Goal: Task Accomplishment & Management: Complete application form

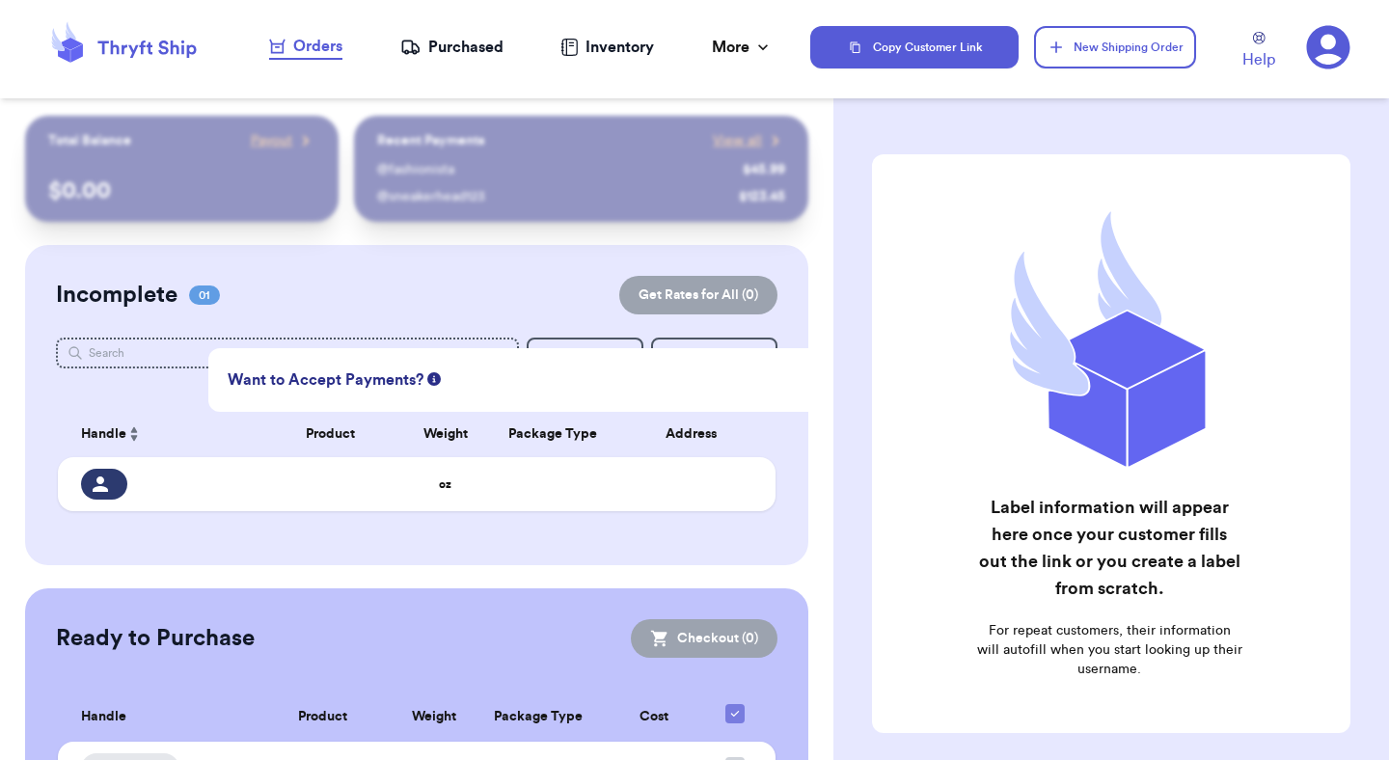
click at [1333, 56] on icon at bounding box center [1328, 47] width 44 height 44
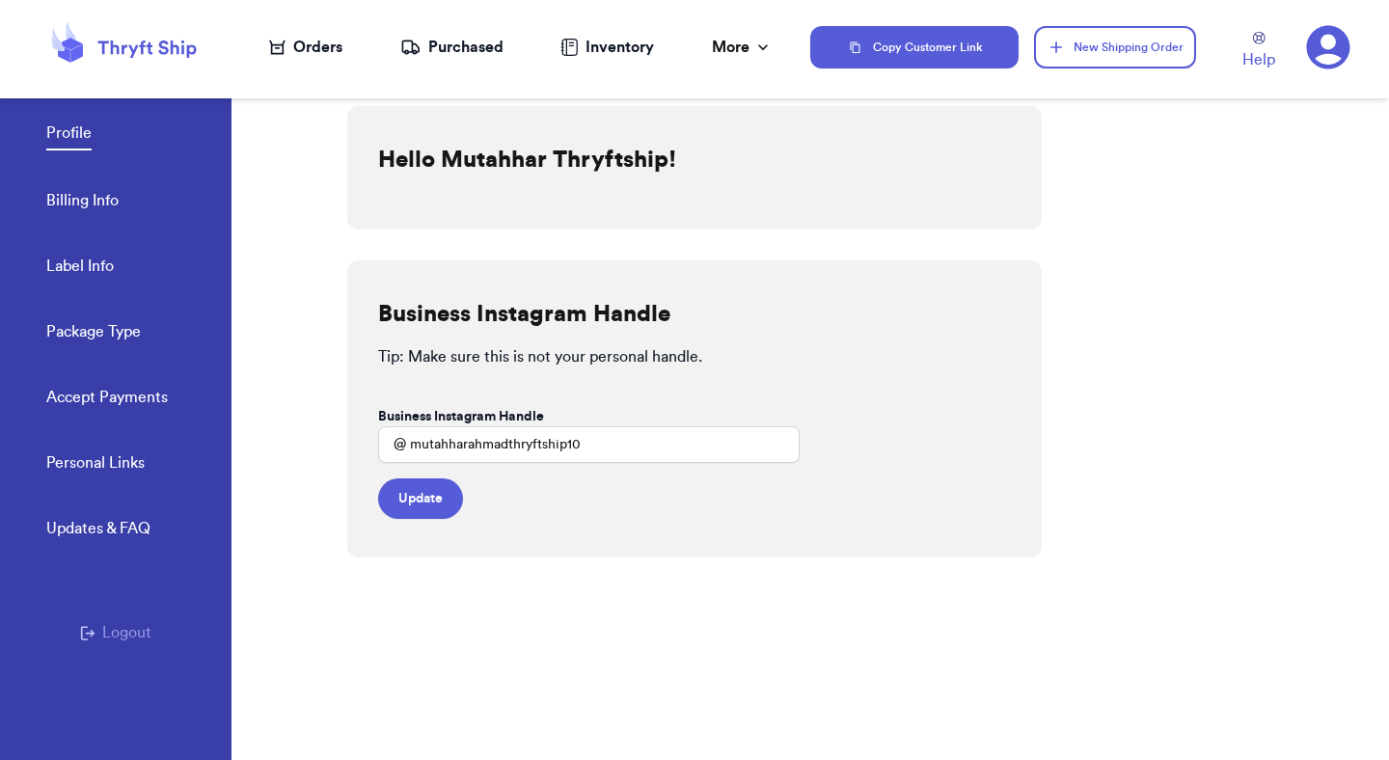
click at [125, 646] on div "Personal Links Updates & FAQ Logout" at bounding box center [116, 618] width 232 height 332
click at [125, 636] on button "Logout" at bounding box center [115, 632] width 71 height 23
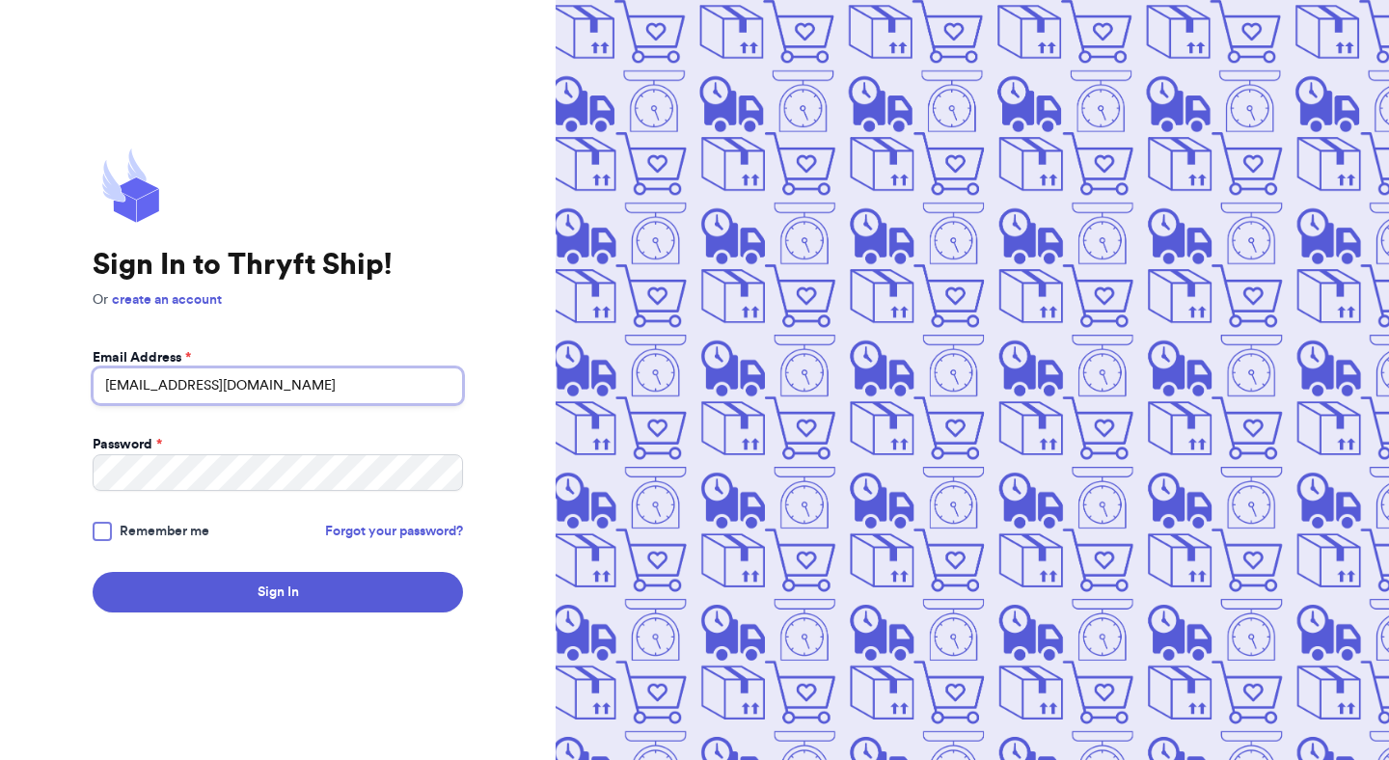
click at [188, 387] on input "mutahhar.ahmad+10@thryftship.com" at bounding box center [278, 386] width 371 height 37
type input "Fresh@test.co"
click at [104, 532] on div at bounding box center [102, 531] width 19 height 19
click at [0, 0] on input "Remember me" at bounding box center [0, 0] width 0 height 0
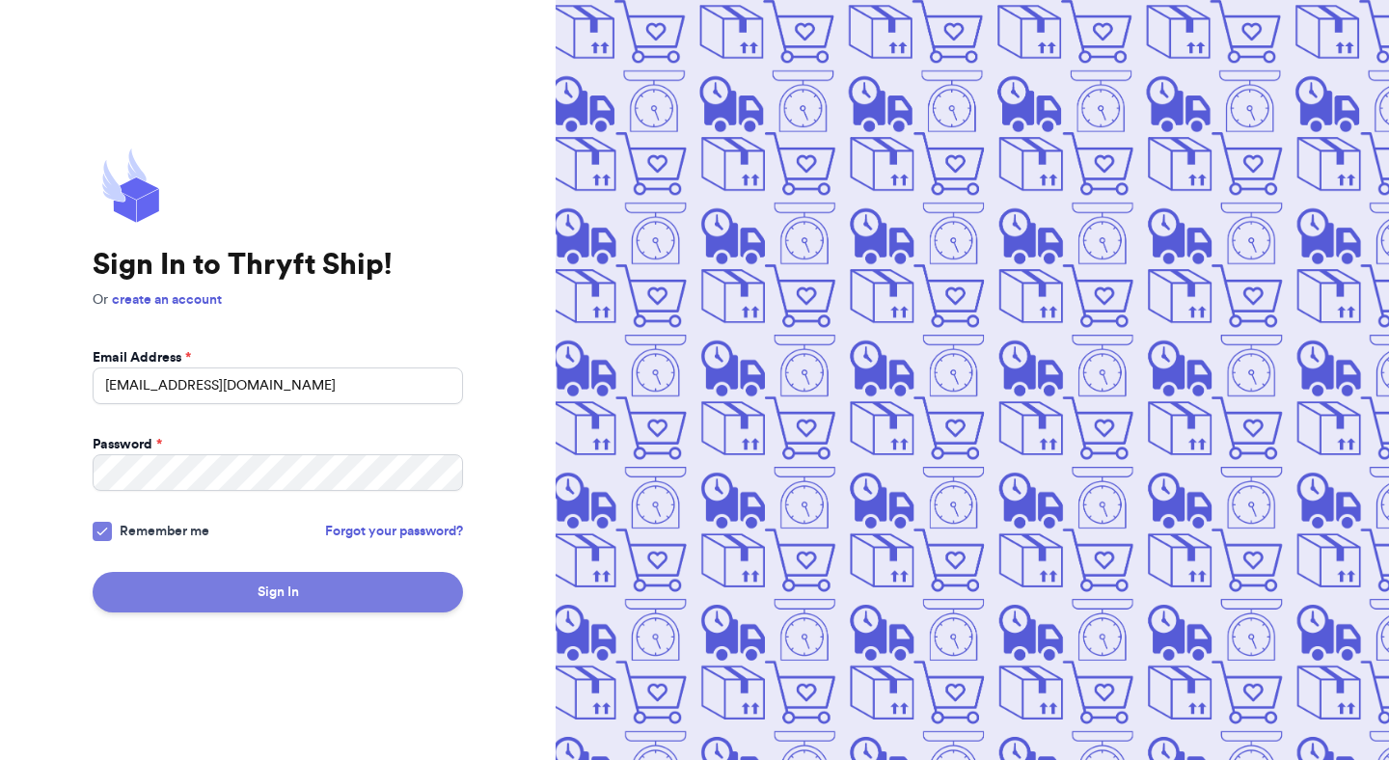
click at [198, 592] on button "Sign In" at bounding box center [278, 592] width 371 height 41
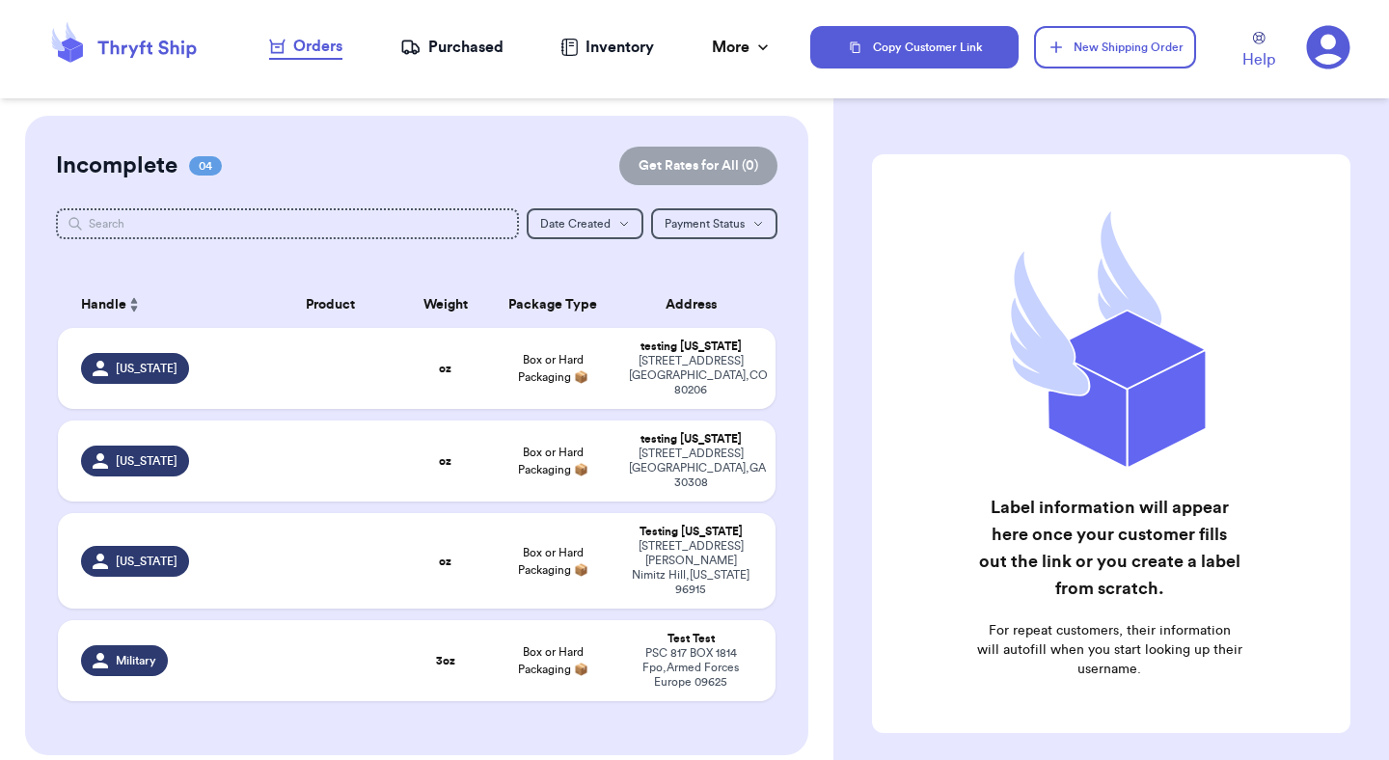
click at [1340, 55] on icon at bounding box center [1328, 47] width 43 height 43
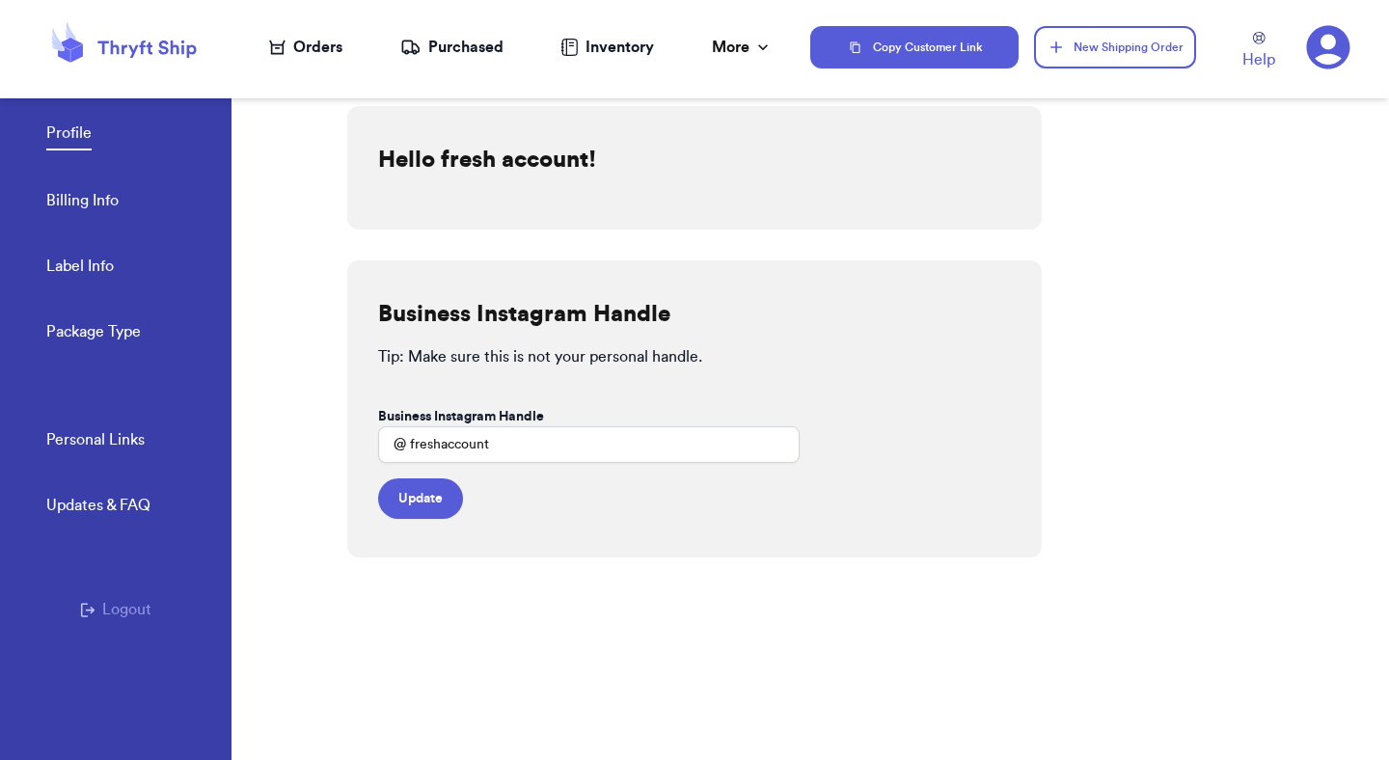
click at [107, 266] on link "Label Info" at bounding box center [80, 268] width 68 height 27
select select "AE"
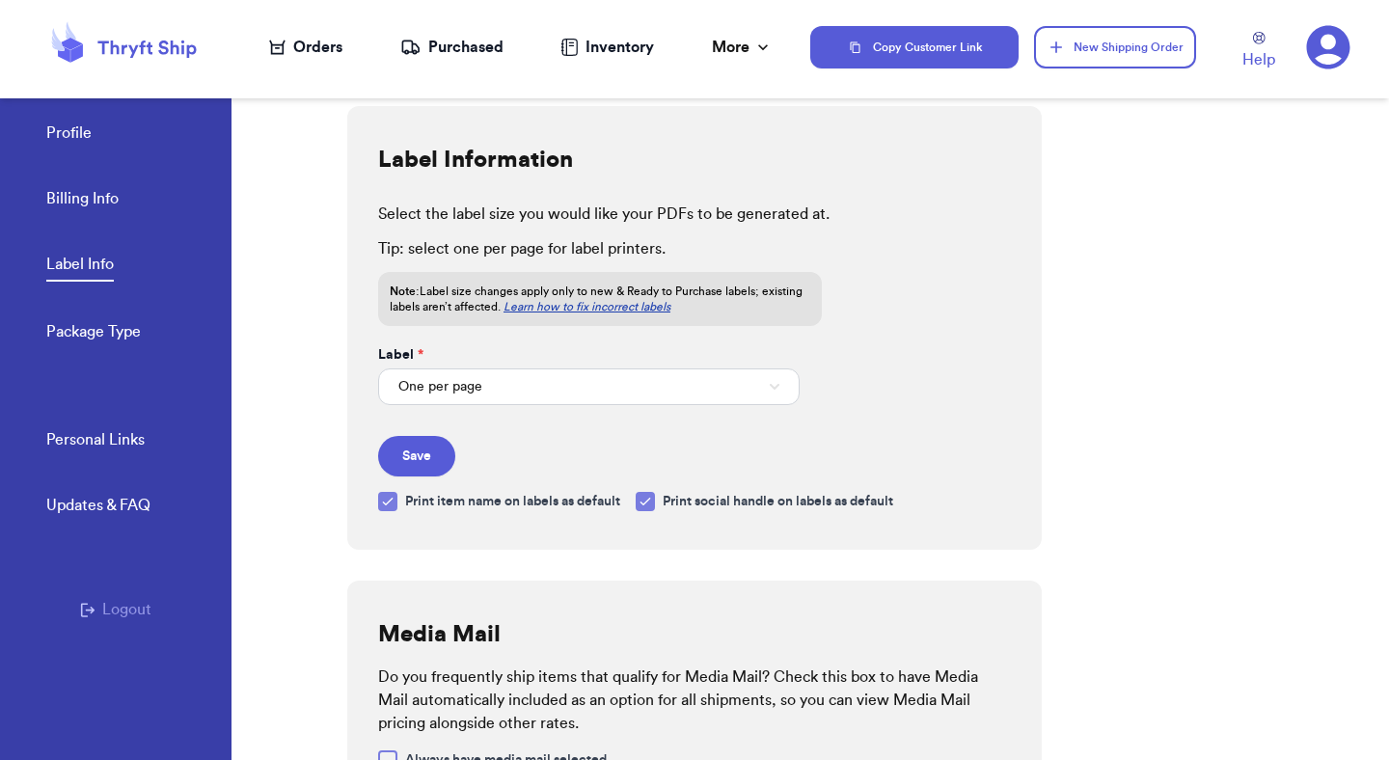
scroll to position [790, 0]
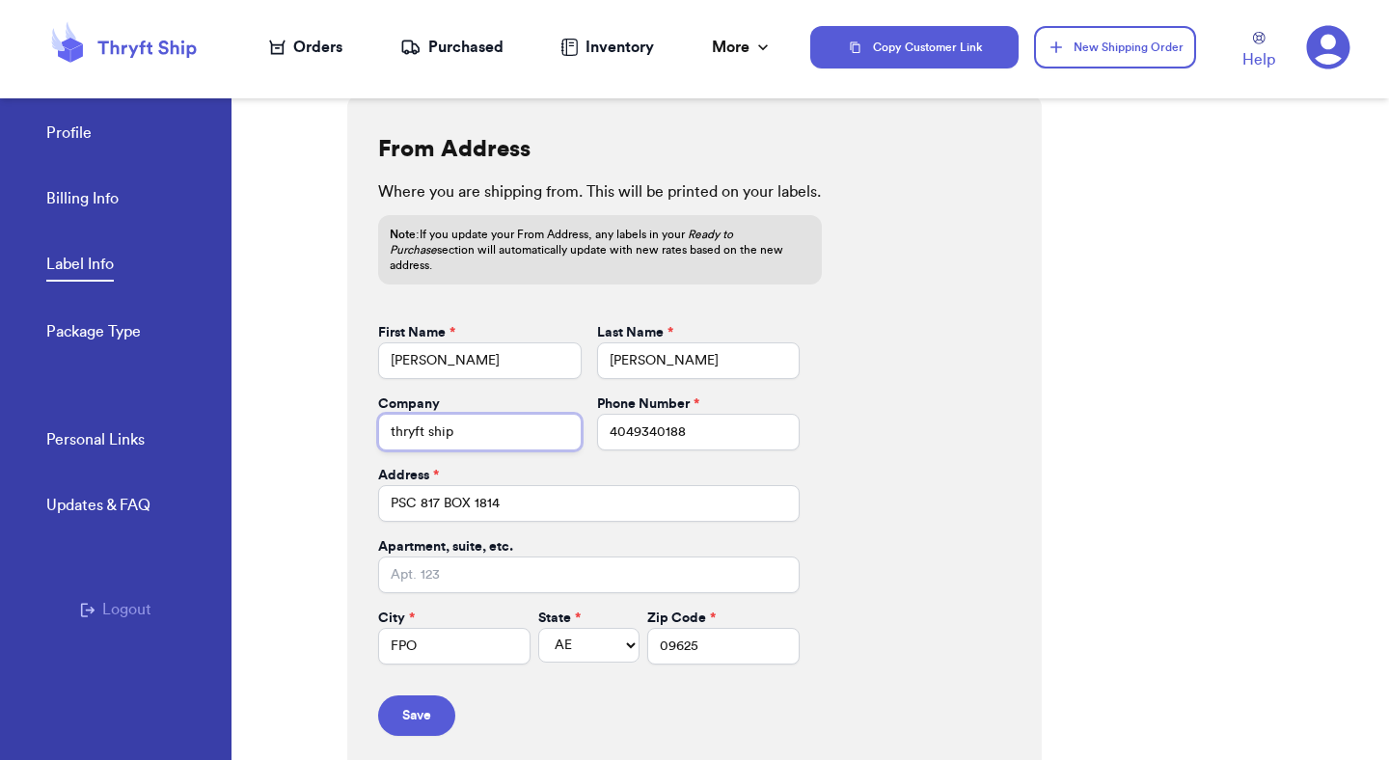
click at [511, 427] on input "thryft ship" at bounding box center [480, 432] width 204 height 37
click at [700, 422] on input "4049340188" at bounding box center [699, 432] width 204 height 37
click at [516, 503] on input "PSC 817 BOX 1814" at bounding box center [589, 503] width 422 height 37
click at [744, 628] on input "09625" at bounding box center [723, 646] width 152 height 37
click at [321, 53] on div "Orders" at bounding box center [305, 47] width 73 height 23
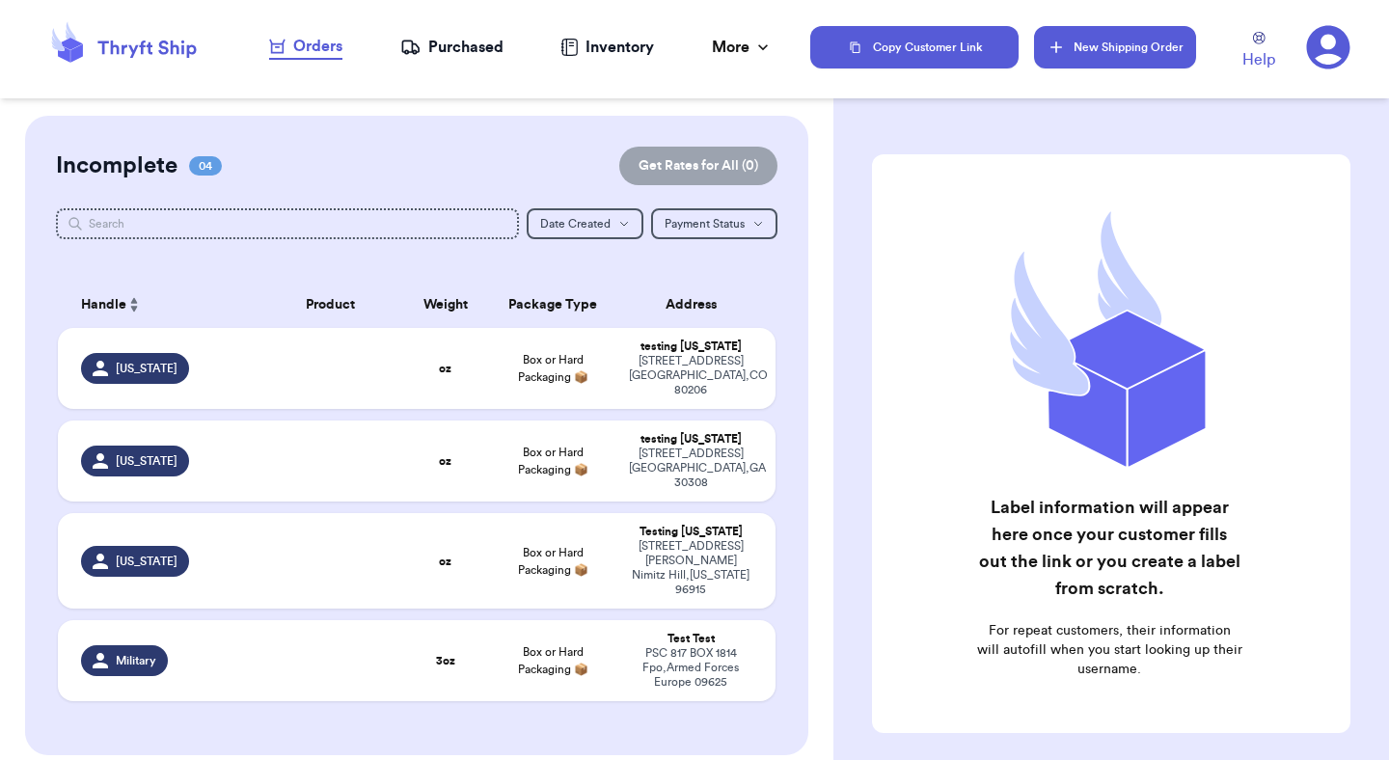
click at [1089, 59] on button "New Shipping Order" at bounding box center [1115, 47] width 162 height 42
select select "MERCHANDISE"
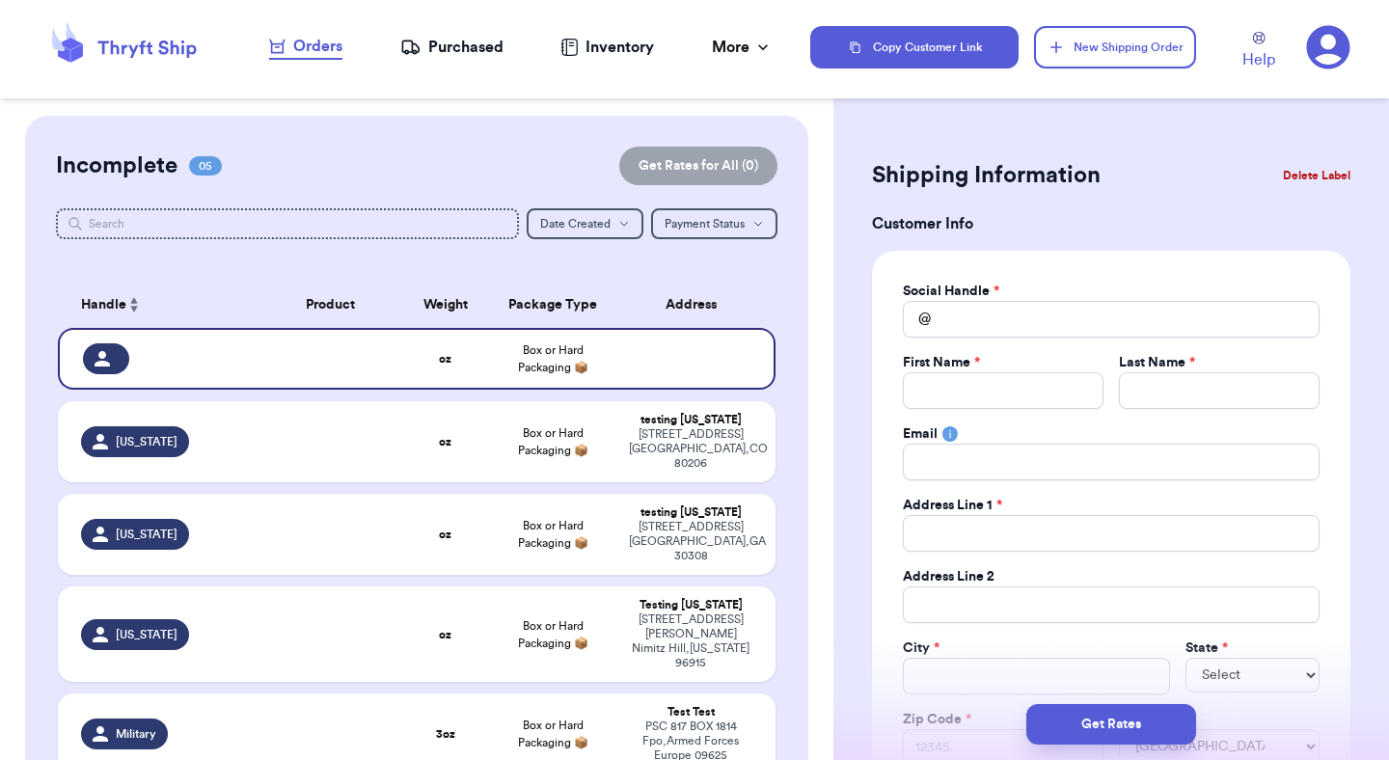
click at [1300, 172] on button "Delete Label" at bounding box center [1317, 175] width 83 height 42
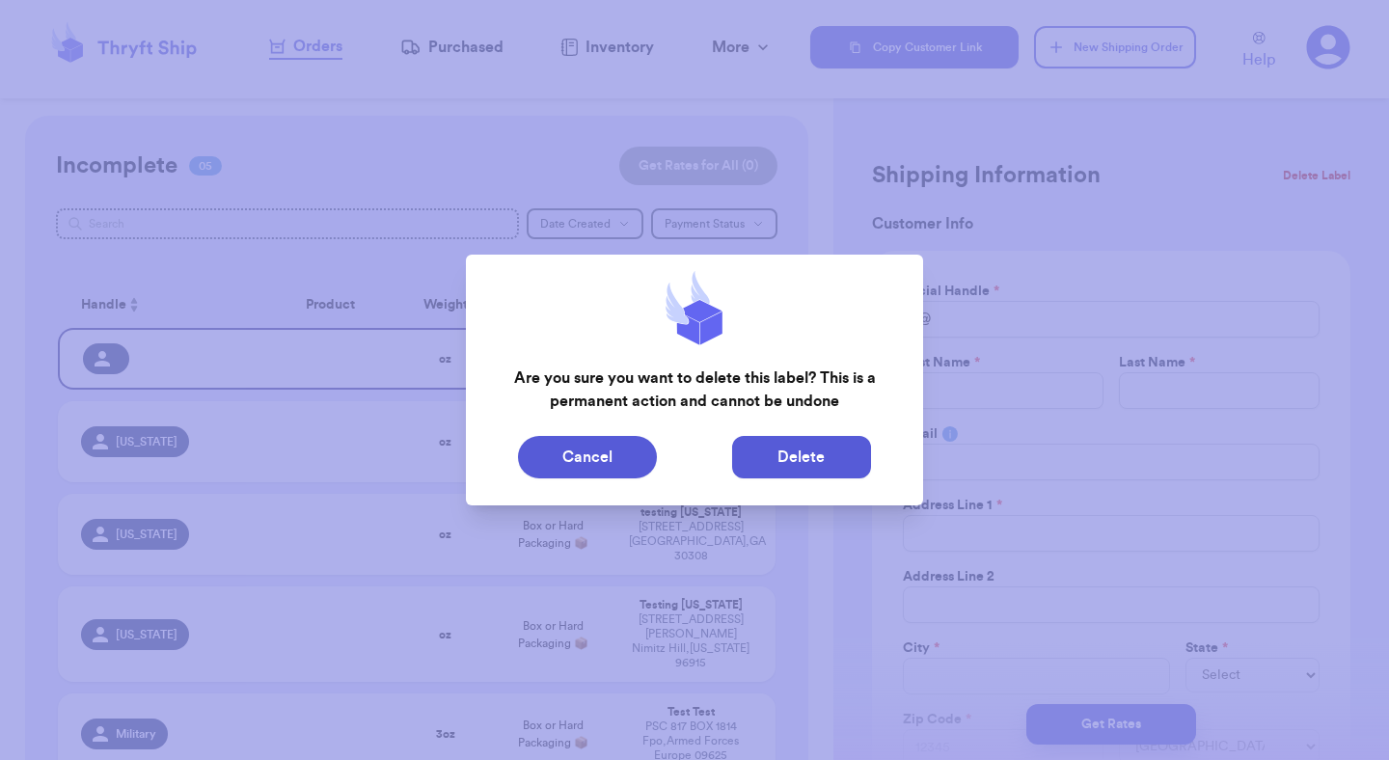
click at [836, 453] on button "Delete" at bounding box center [801, 457] width 139 height 42
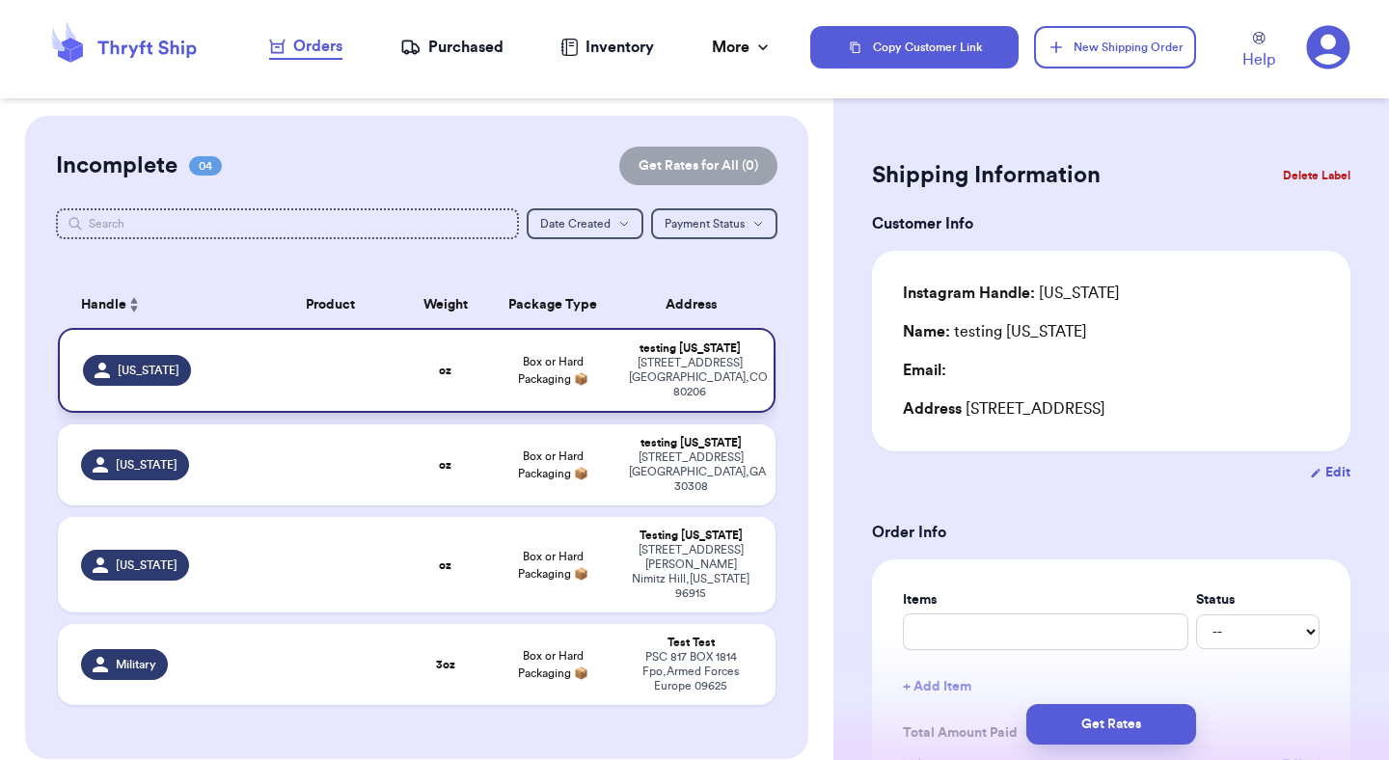
click at [573, 366] on span "Box or Hard Packaging 📦" at bounding box center [553, 370] width 70 height 29
click at [1065, 57] on button "New Shipping Order" at bounding box center [1115, 47] width 162 height 42
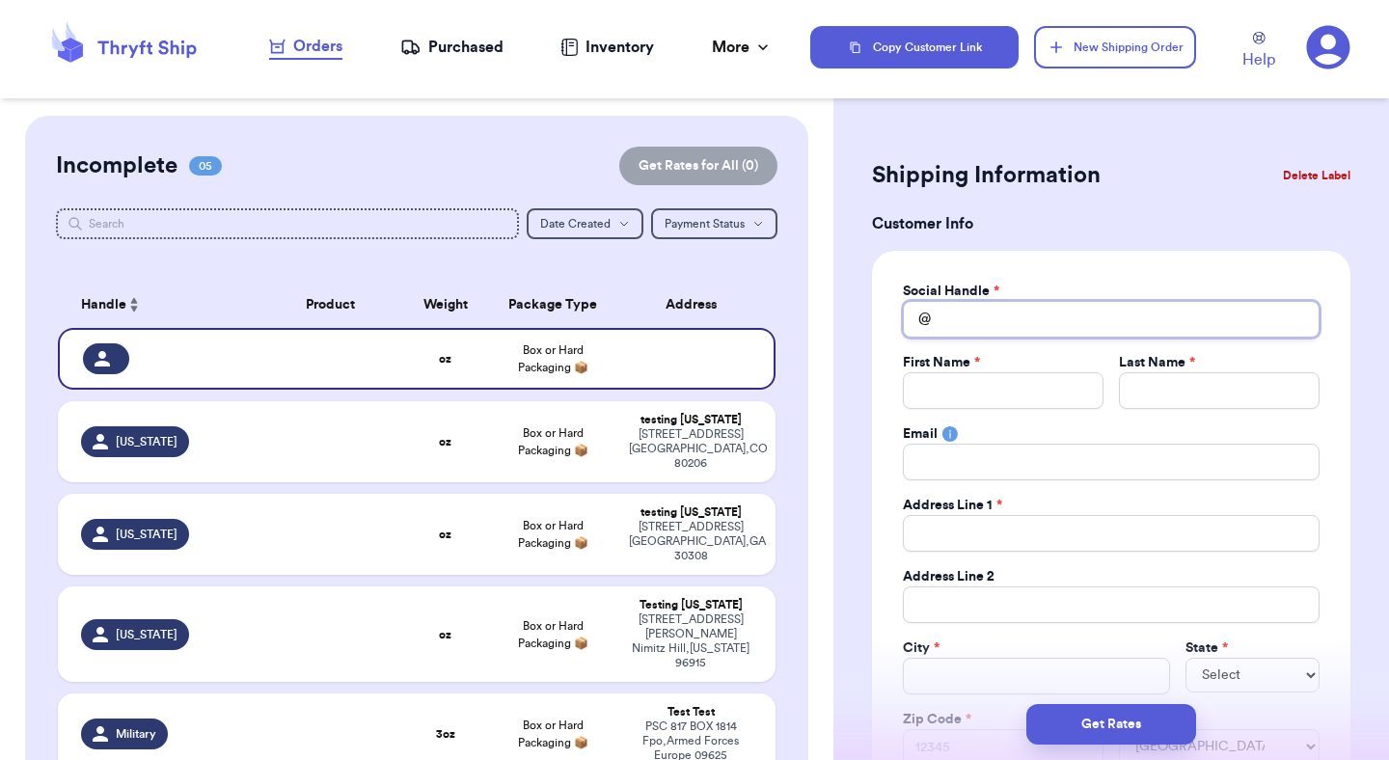
click at [1094, 317] on input "Total Amount Paid" at bounding box center [1111, 319] width 417 height 37
type input "c"
type input "co"
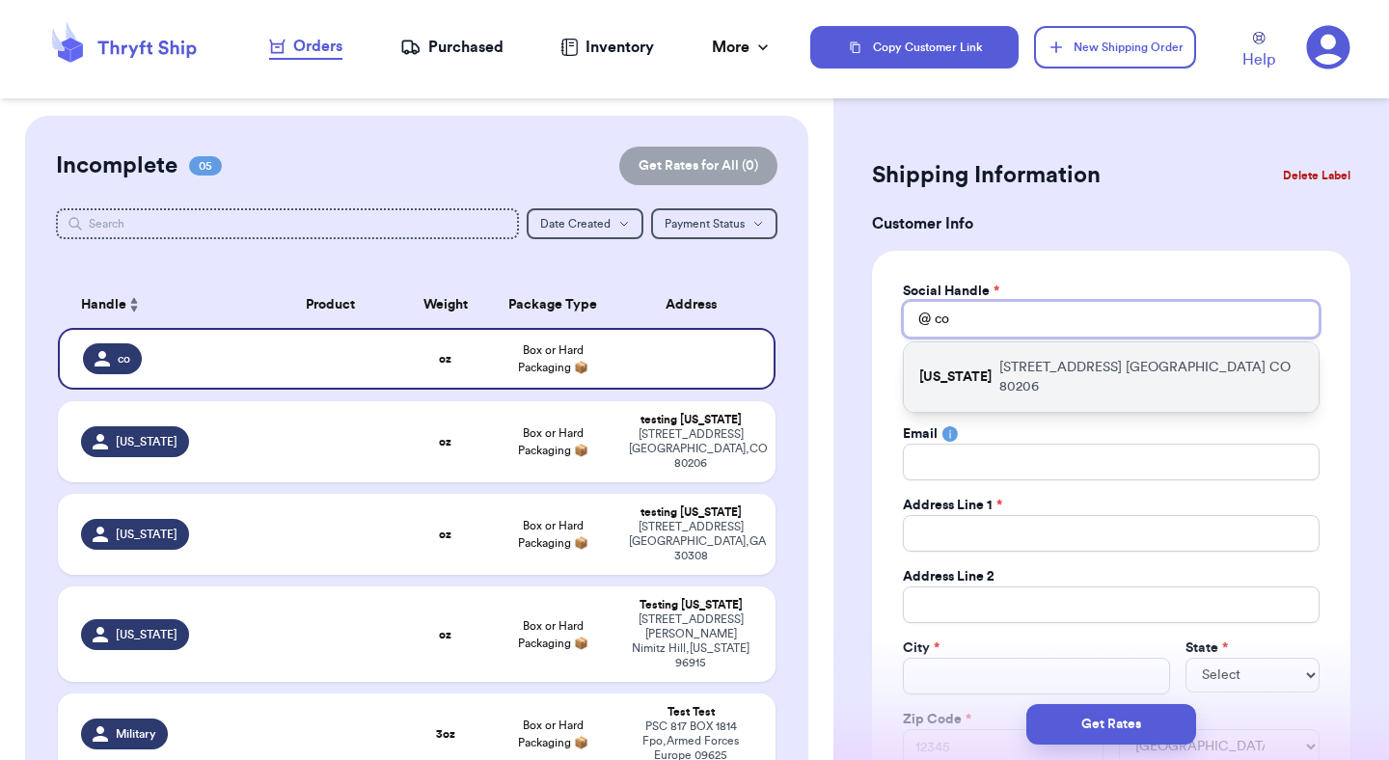
type input "co"
click at [1091, 356] on div "colorado 3000 E 1st Ave Denver CO 80206" at bounding box center [1111, 377] width 415 height 69
type input "colorado"
type input "testing"
type input "colorado"
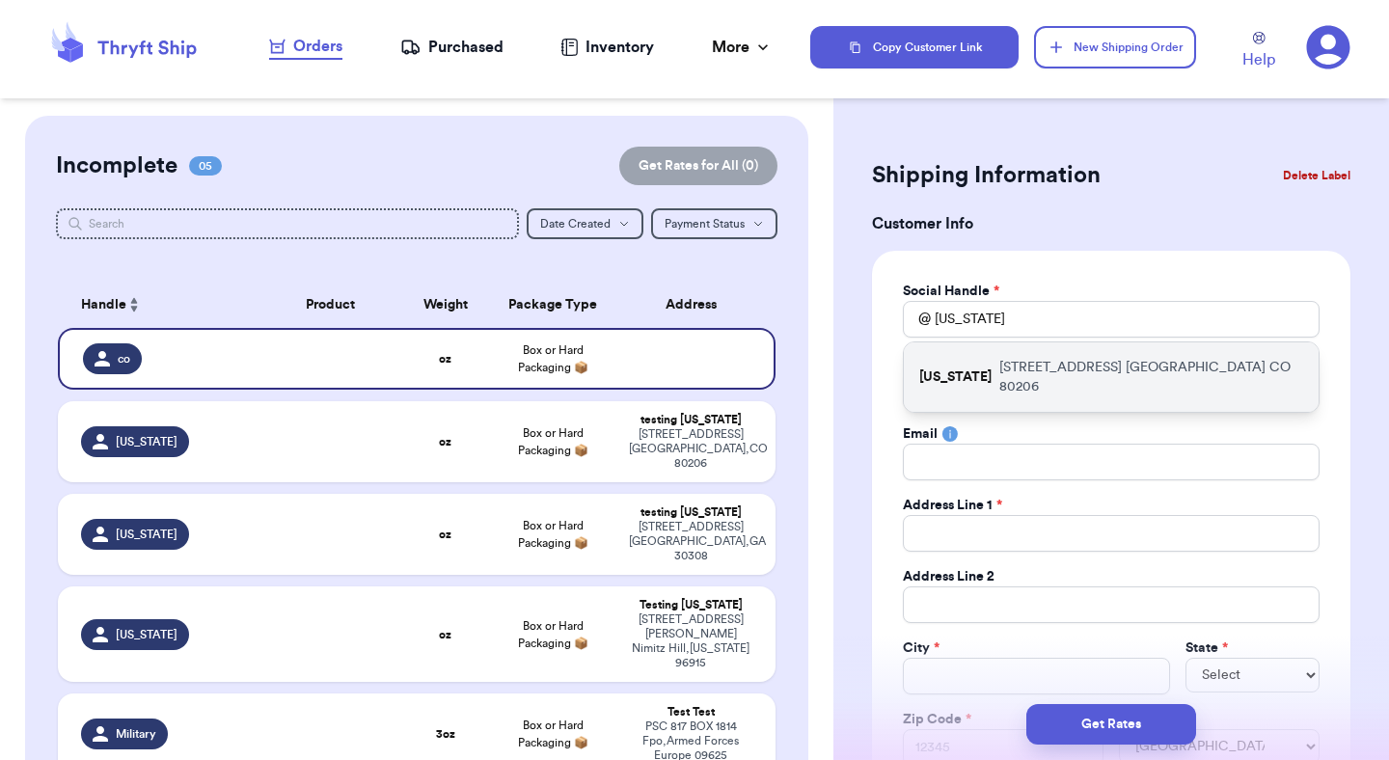
type input "3000 E 1st Ave"
type input "Denver"
select select "CO"
type input "80206"
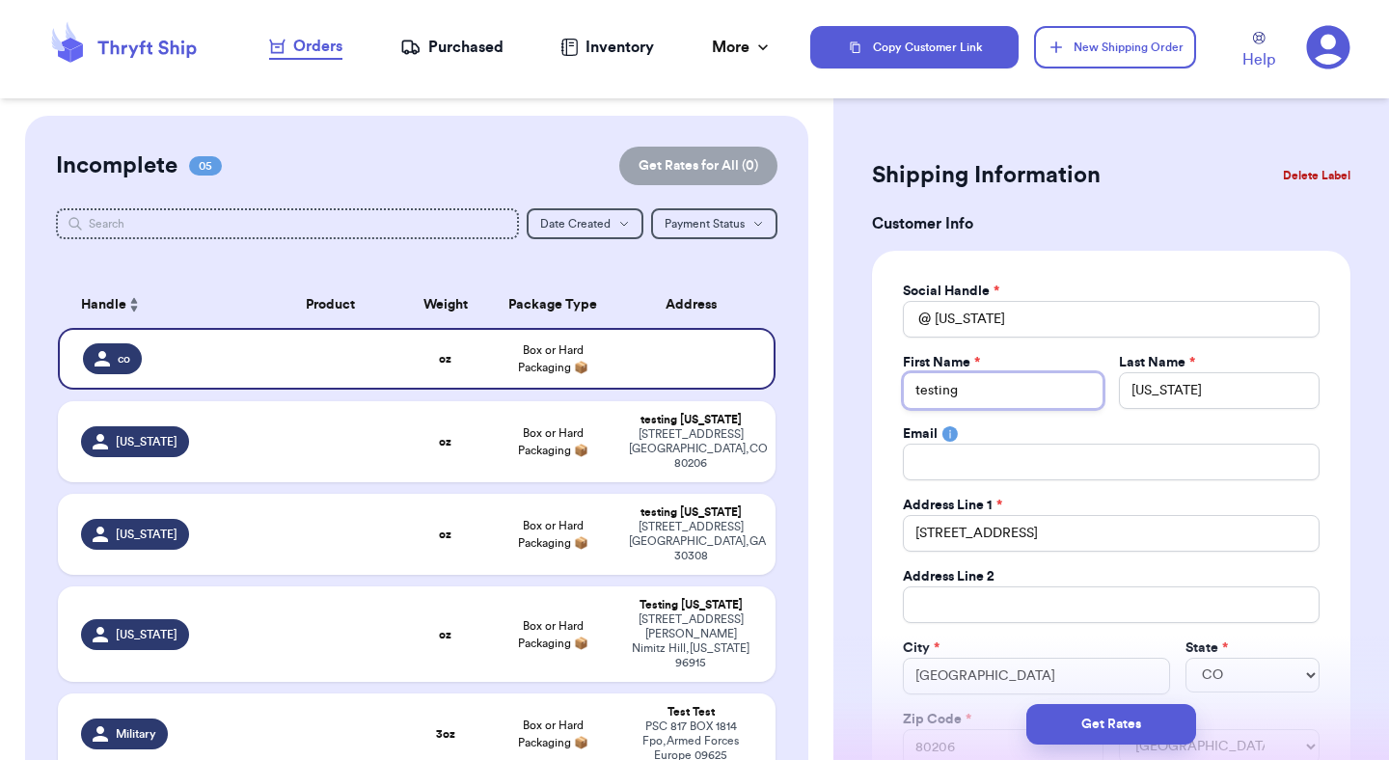
click at [1048, 393] on input "testing" at bounding box center [1003, 390] width 201 height 37
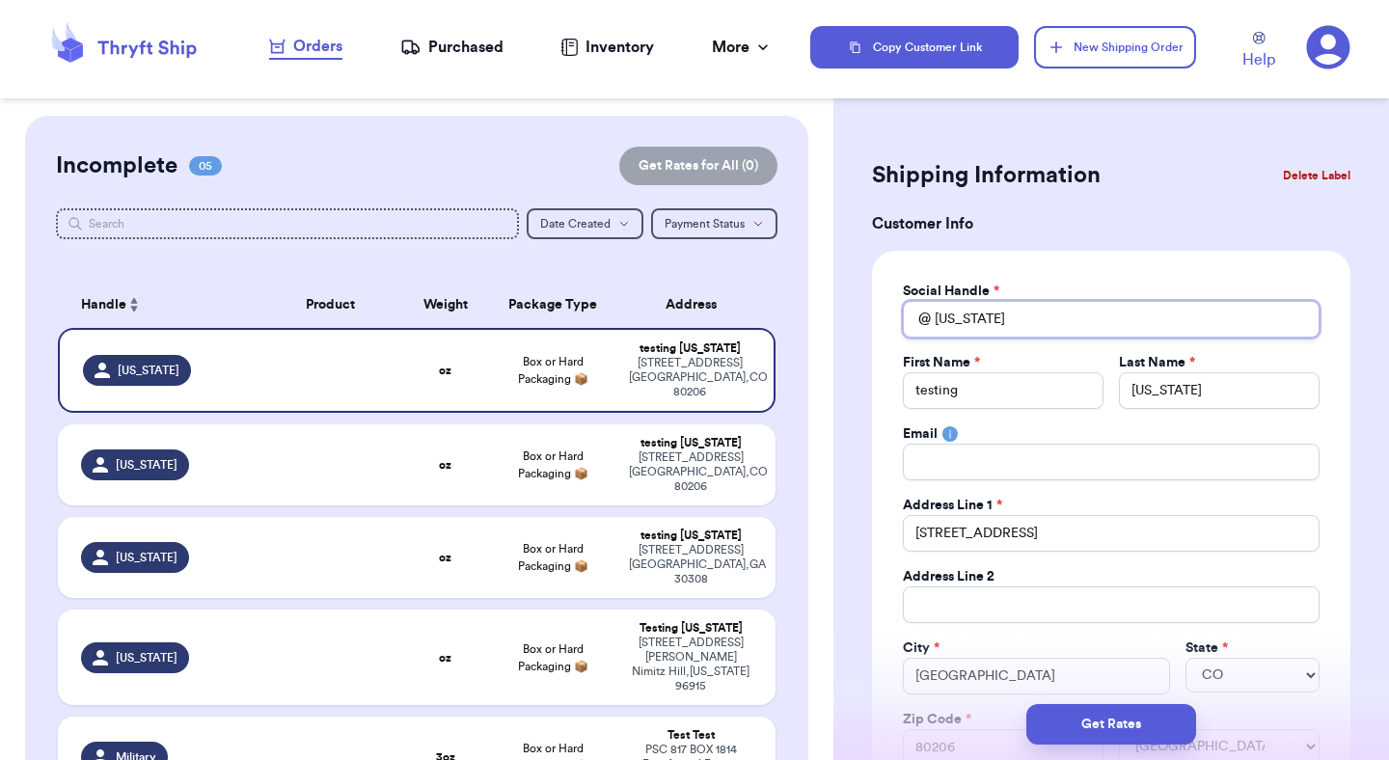
click at [1090, 322] on input "colorado" at bounding box center [1111, 319] width 417 height 37
click at [1167, 393] on input "colorado" at bounding box center [1219, 390] width 201 height 37
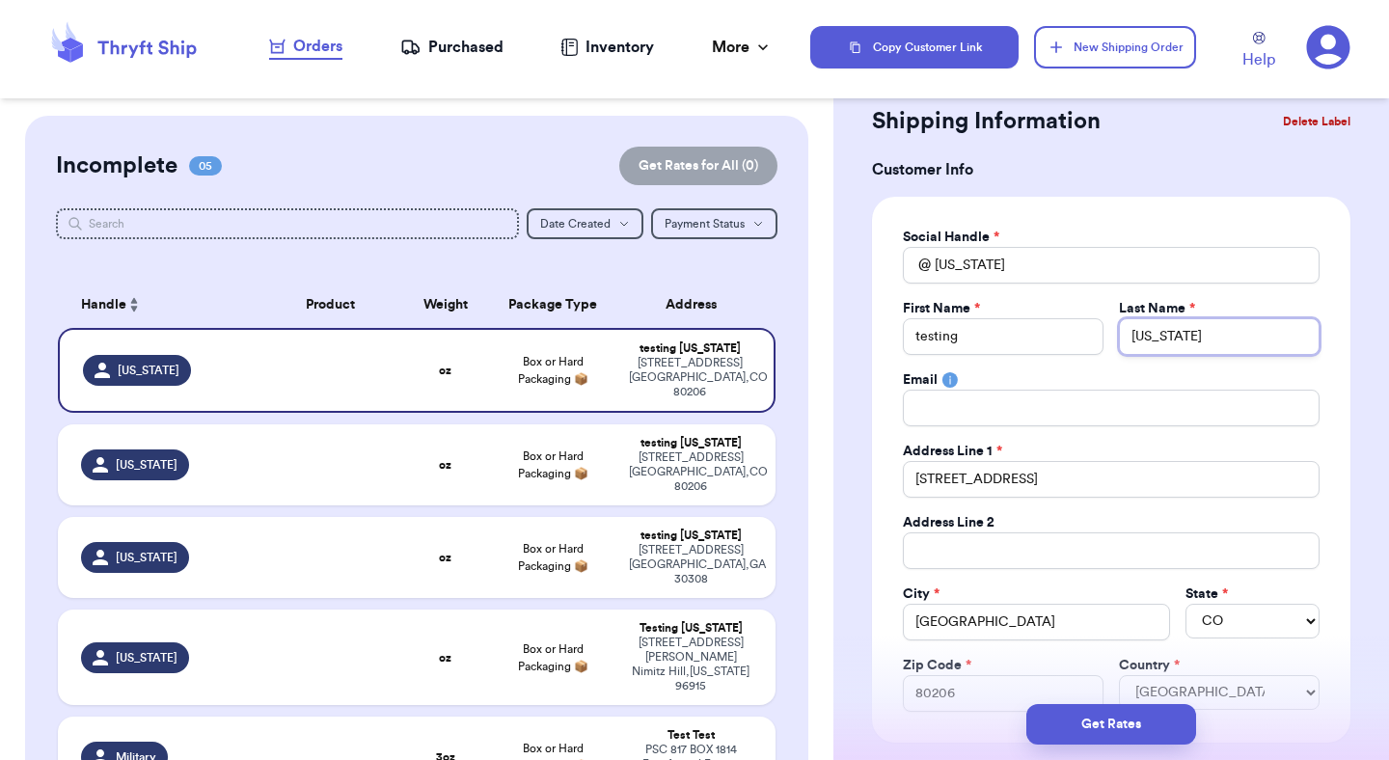
scroll to position [129, 0]
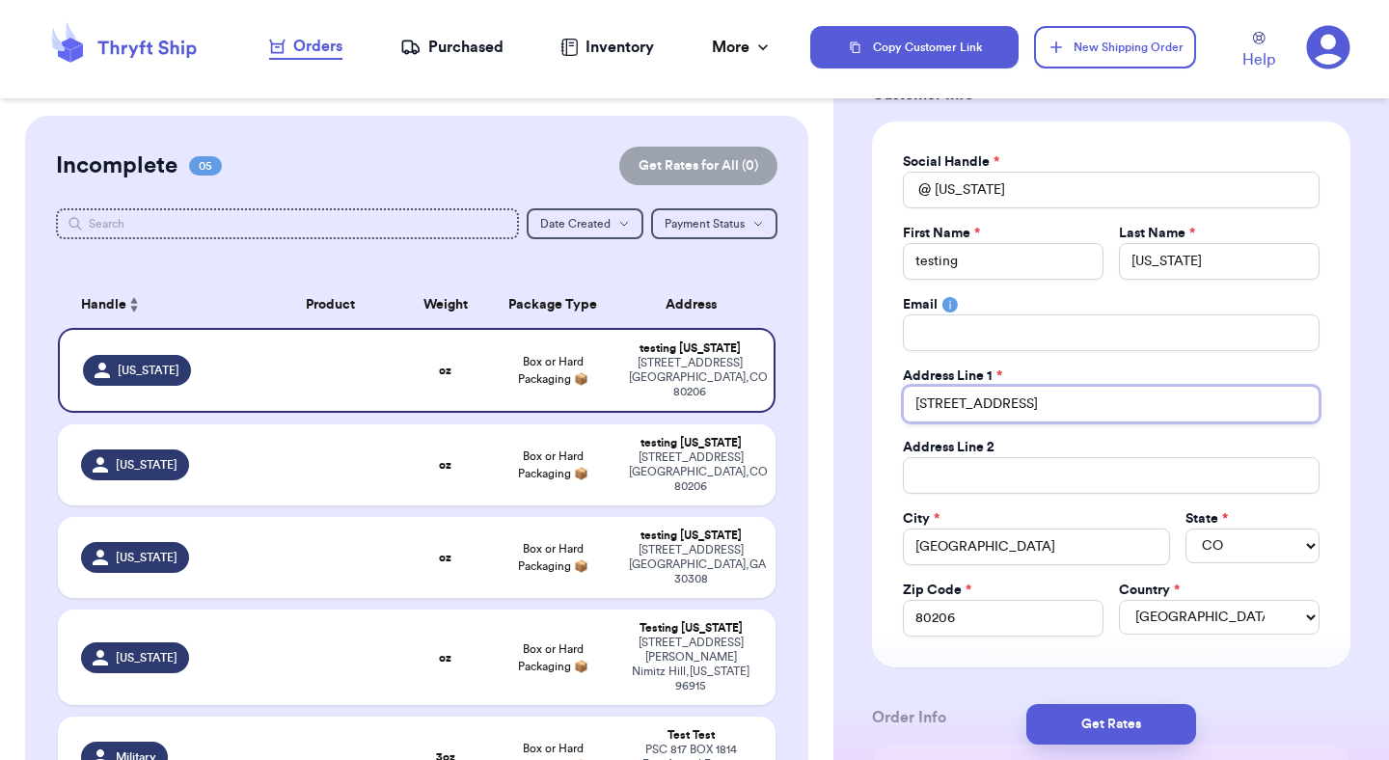
click at [1152, 387] on input "3000 E 1st Ave" at bounding box center [1111, 404] width 417 height 37
